Goal: Information Seeking & Learning: Learn about a topic

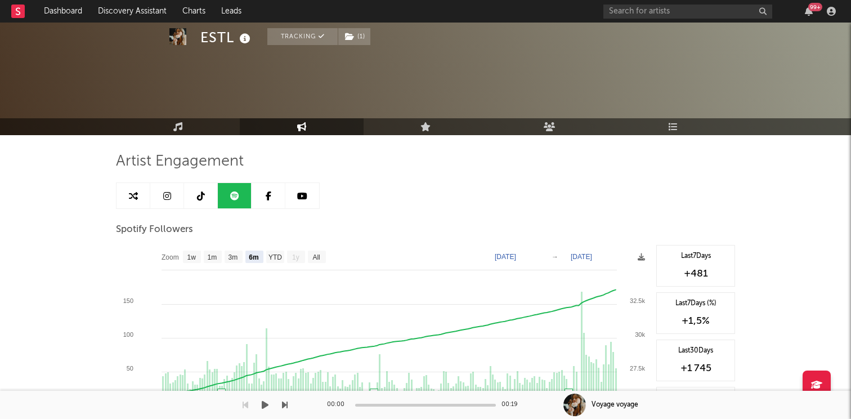
select select "6m"
select select "1w"
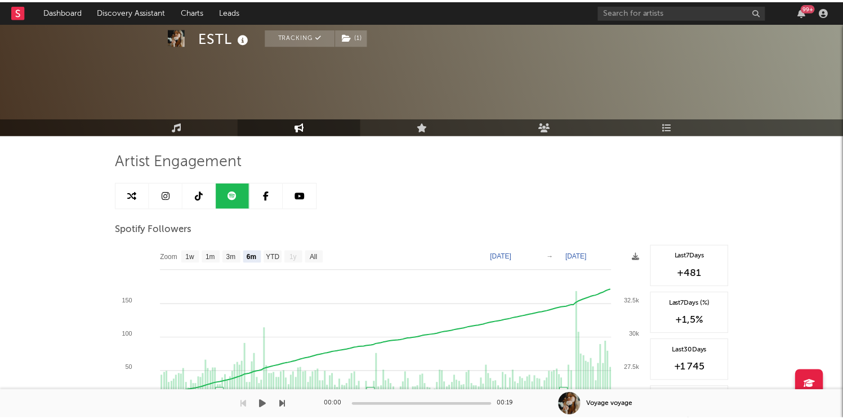
scroll to position [382, 0]
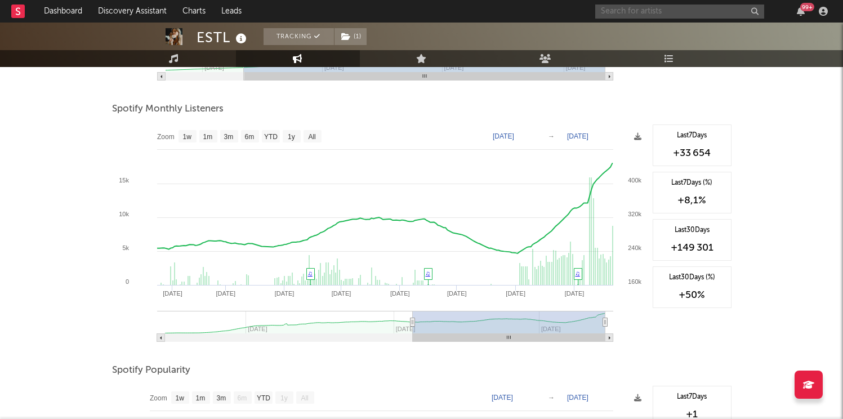
click at [618, 15] on input "text" at bounding box center [679, 12] width 169 height 14
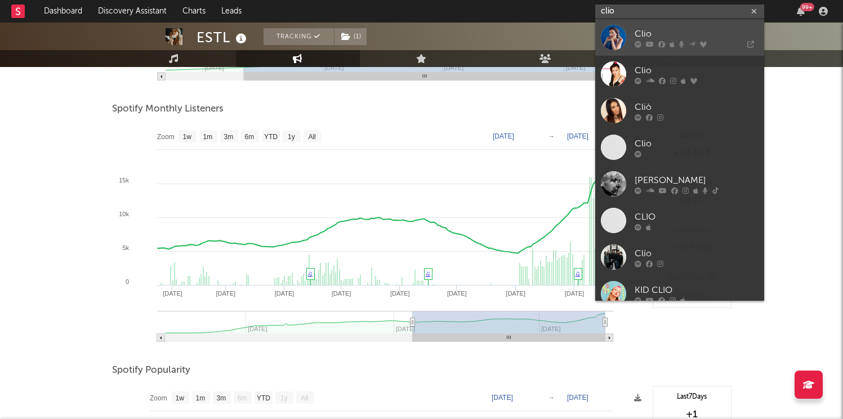
type input "clio"
click at [644, 39] on div "Clio" at bounding box center [697, 34] width 124 height 14
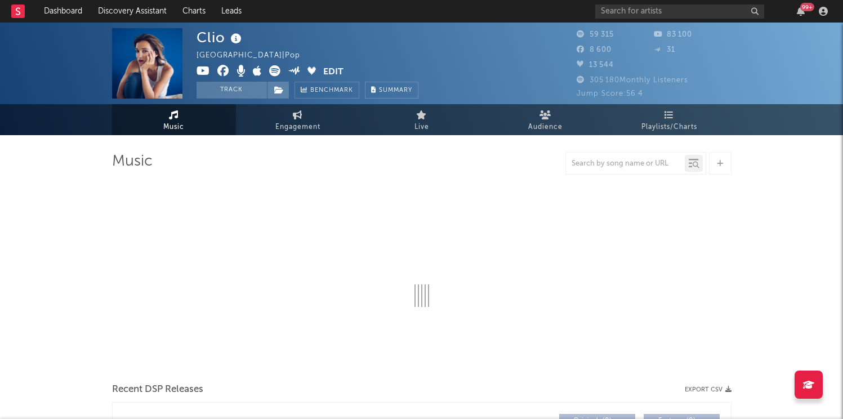
select select "6m"
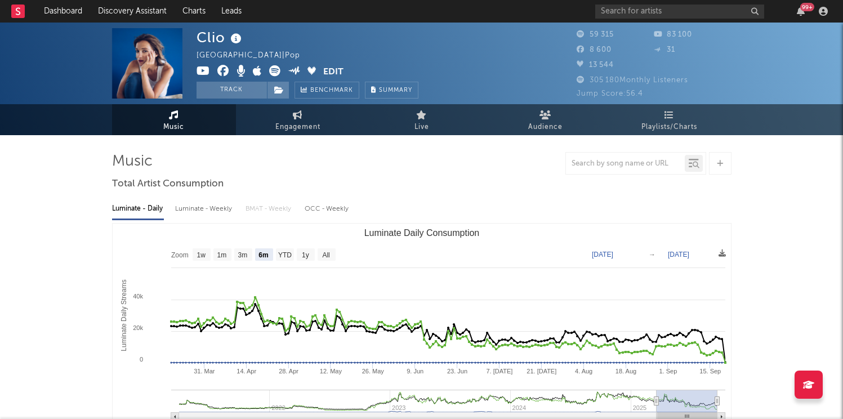
click at [307, 103] on div "Clio France | Pop Edit Track Benchmark Summary 59 315 83 100 8 600 31 13 544 30…" at bounding box center [421, 64] width 843 height 82
click at [297, 118] on icon at bounding box center [298, 114] width 10 height 9
select select "1w"
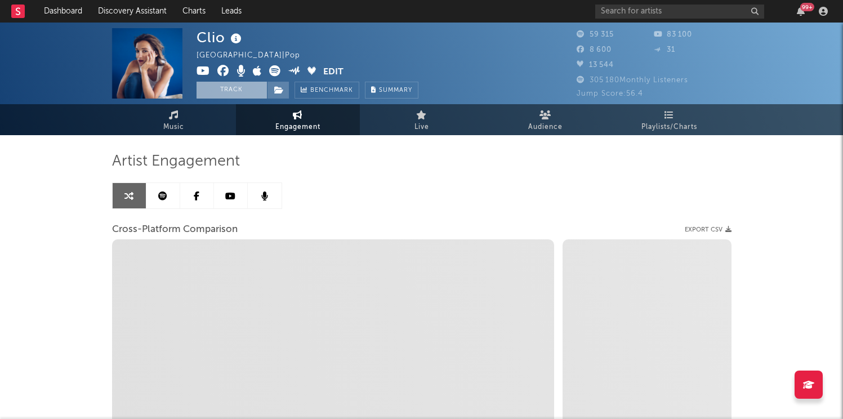
click at [248, 97] on button "Track" at bounding box center [231, 90] width 70 height 17
click at [272, 96] on span at bounding box center [278, 90] width 23 height 17
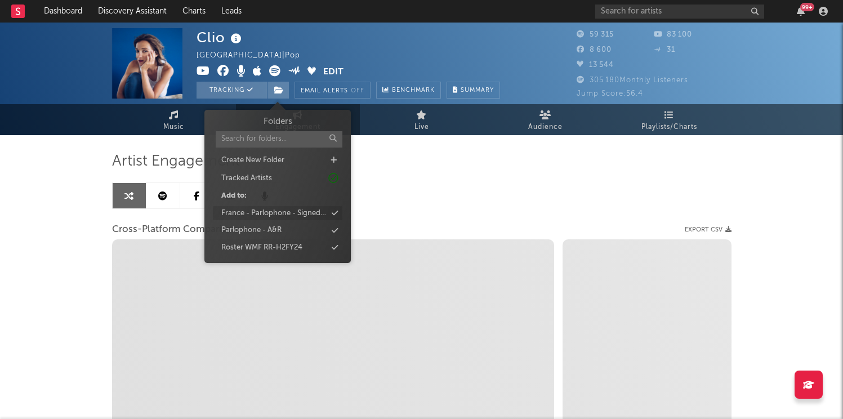
select select "1m"
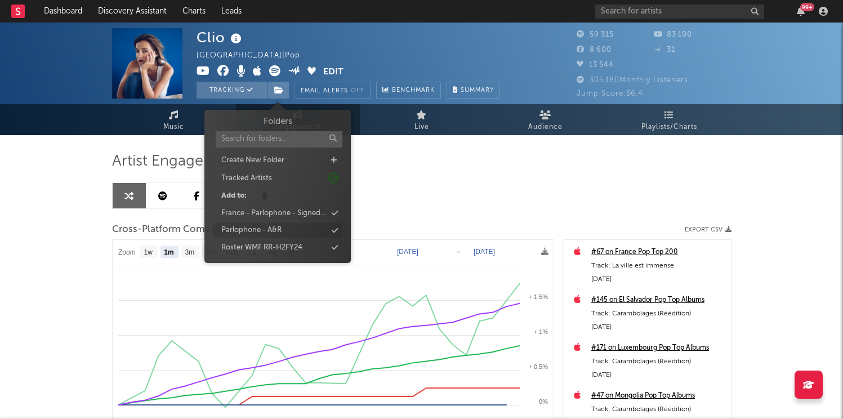
select select "1m"
click at [269, 229] on div "Parlophone - A&R" at bounding box center [251, 230] width 60 height 11
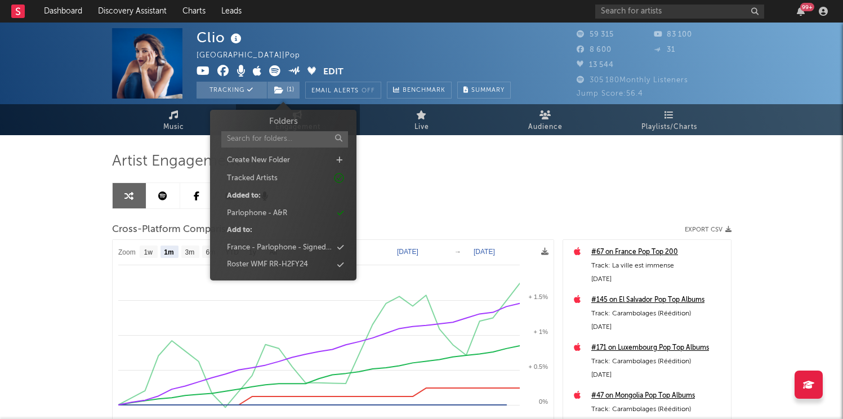
click at [70, 253] on div "Clio France | Pop Edit Tracking ( 1 ) Email Alerts Off Benchmark Summary 59 315…" at bounding box center [421, 318] width 843 height 591
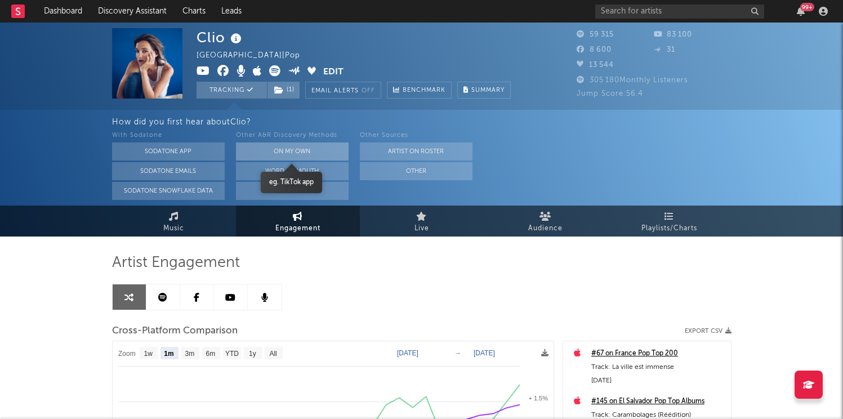
click at [277, 148] on button "On My Own" at bounding box center [292, 151] width 113 height 18
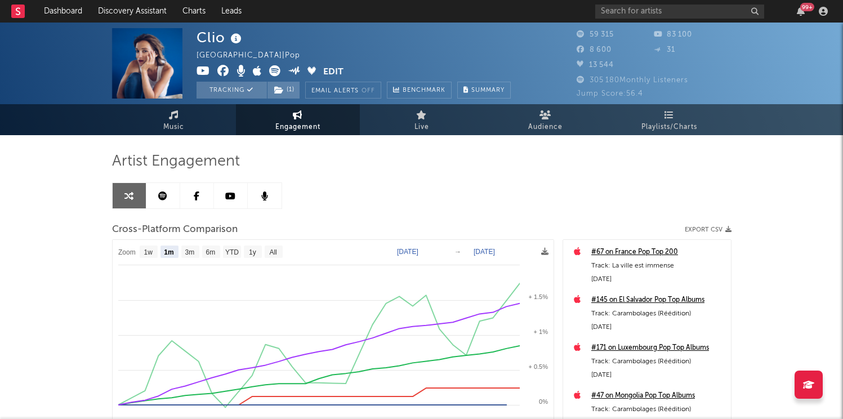
click at [166, 200] on icon at bounding box center [162, 195] width 9 height 9
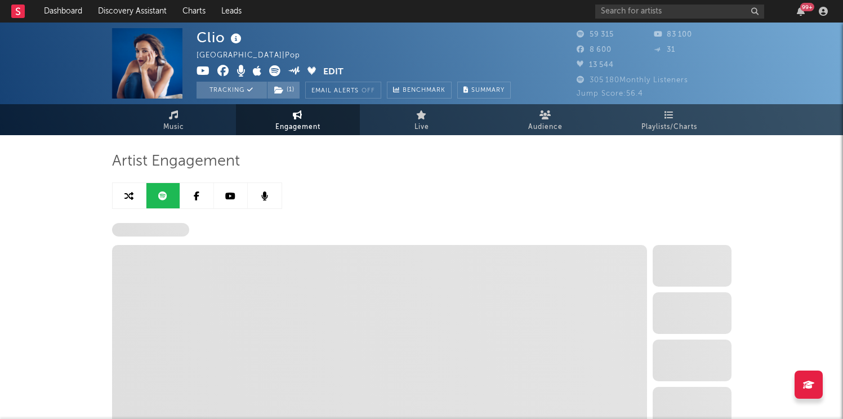
select select "6m"
select select "1w"
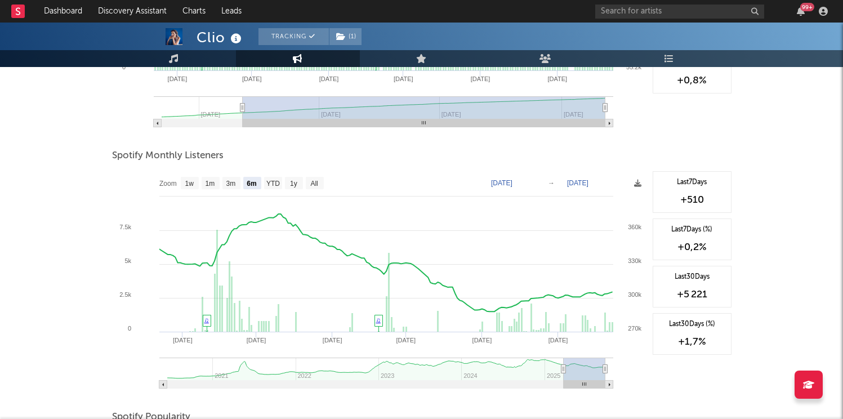
scroll to position [338, 0]
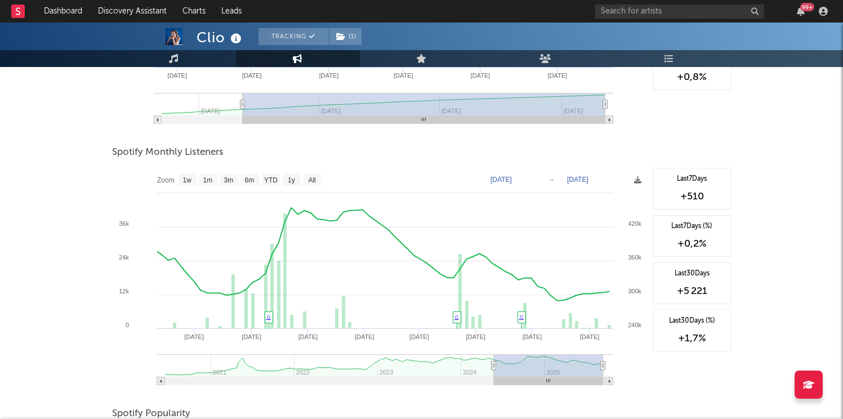
drag, startPoint x: 564, startPoint y: 362, endPoint x: 489, endPoint y: 363, distance: 74.9
click at [491, 363] on icon at bounding box center [493, 365] width 5 height 8
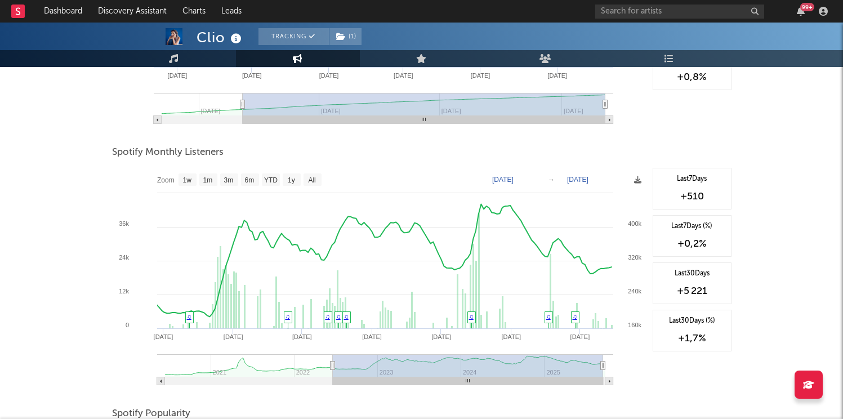
type input "2022-06-03"
drag, startPoint x: 489, startPoint y: 365, endPoint x: 329, endPoint y: 362, distance: 160.5
click at [330, 362] on icon at bounding box center [332, 365] width 5 height 8
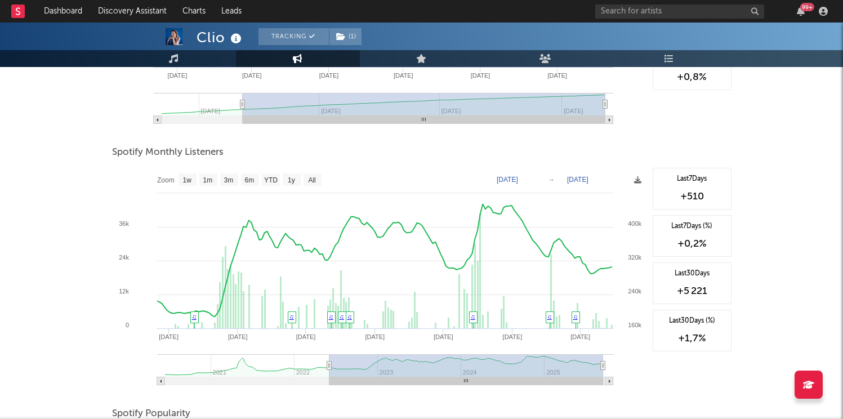
type input "2025-09-13"
type input "2022-05-19"
type input "2025-08-29"
type input "2022-05-14"
type input "2025-08-24"
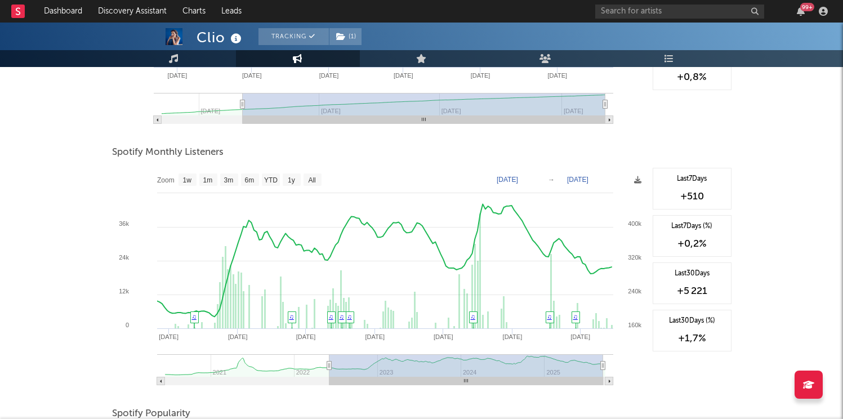
type input "2022-04-22"
type input "2025-08-02"
type input "2022-03-26"
type input "2025-07-06"
type input "2022-02-27"
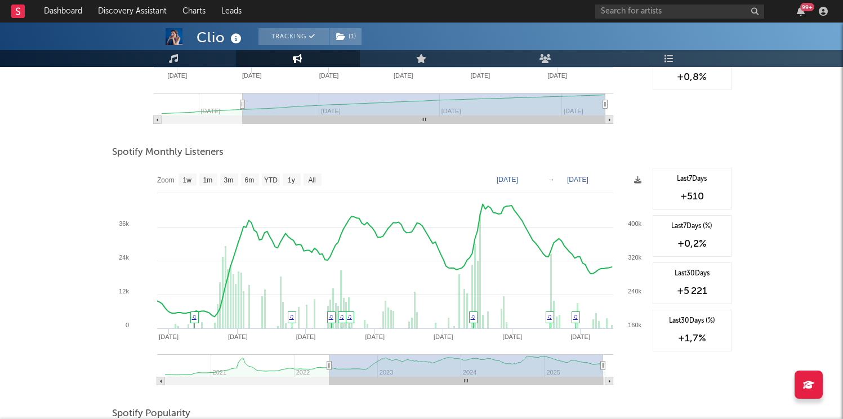
type input "2025-06-09"
type input "2022-01-23"
type input "2025-05-05"
type input "2022-01-06"
type input "2025-04-18"
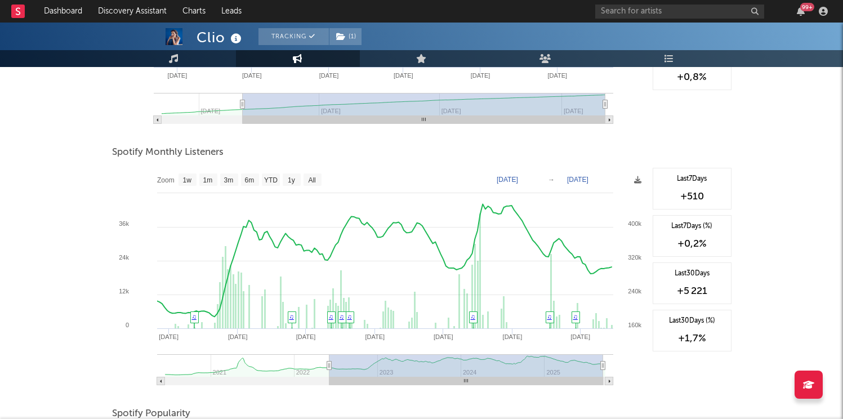
type input "2021-12-27"
type input "2025-04-08"
type input "2021-12-20"
type input "2025-04-01"
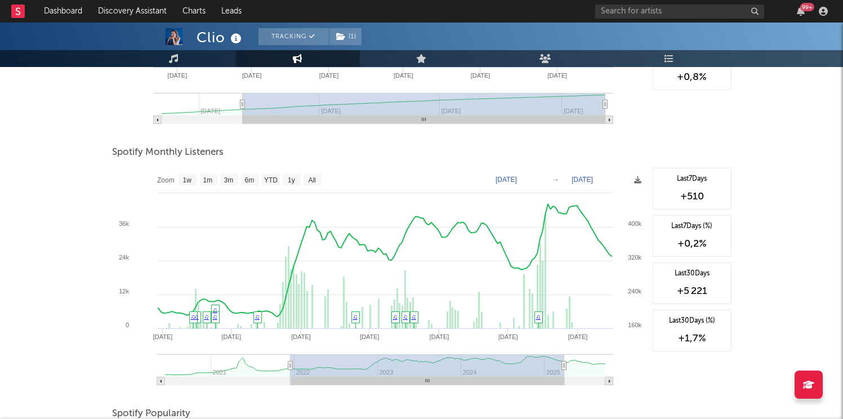
type input "2021-12-03"
type input "2025-03-14"
type input "2021-11-25"
type input "2025-03-07"
type input "2021-11-23"
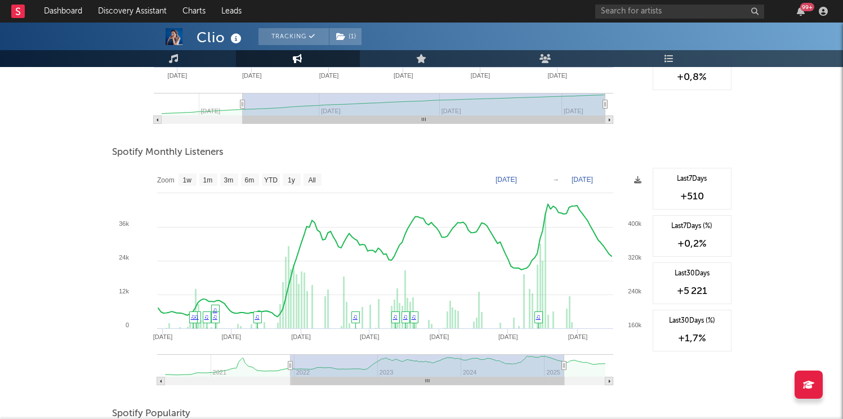
type input "2025-03-04"
type input "2021-11-20"
type input "2025-03-02"
drag, startPoint x: 329, startPoint y: 370, endPoint x: 285, endPoint y: 372, distance: 44.5
click at [291, 372] on rect at bounding box center [428, 365] width 274 height 23
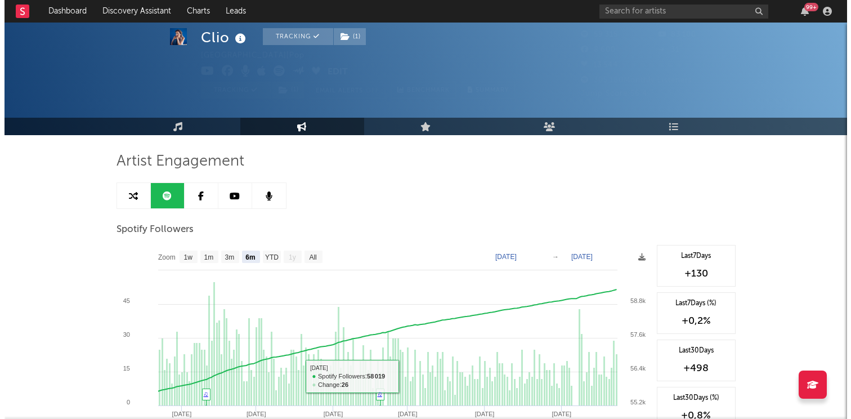
scroll to position [46, 0]
